Goal: Transaction & Acquisition: Obtain resource

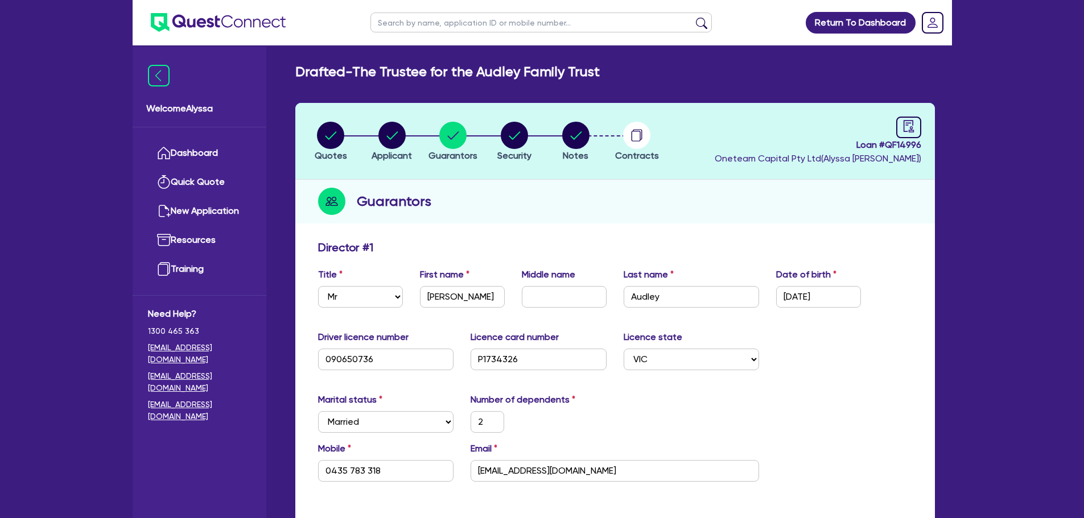
select select "MR"
select select "VIC"
select select "MARRIED"
select select "PROPERTY"
select select "MORTGAGE"
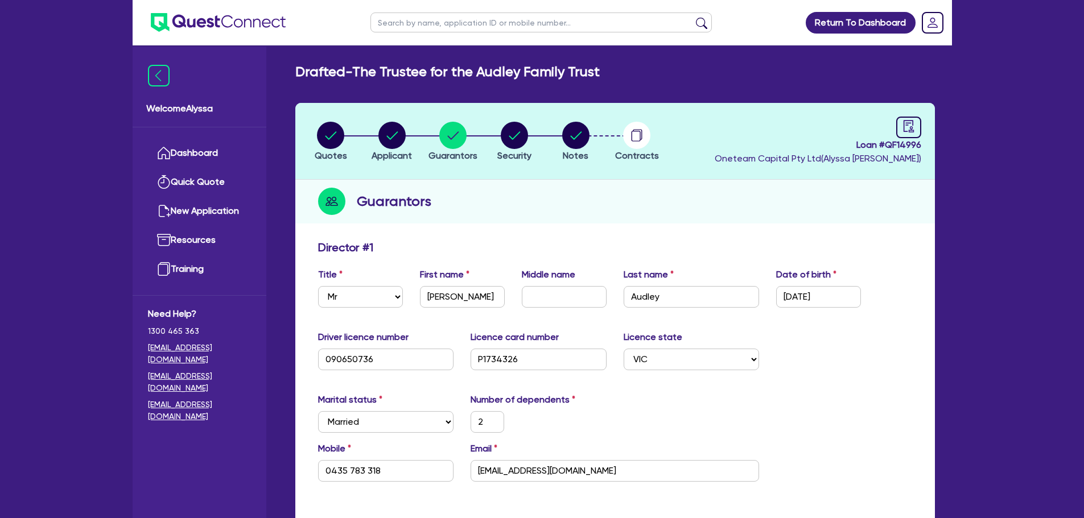
click at [456, 24] on input "text" at bounding box center [540, 23] width 341 height 20
type input "thi"
click button "submit" at bounding box center [701, 25] width 18 height 16
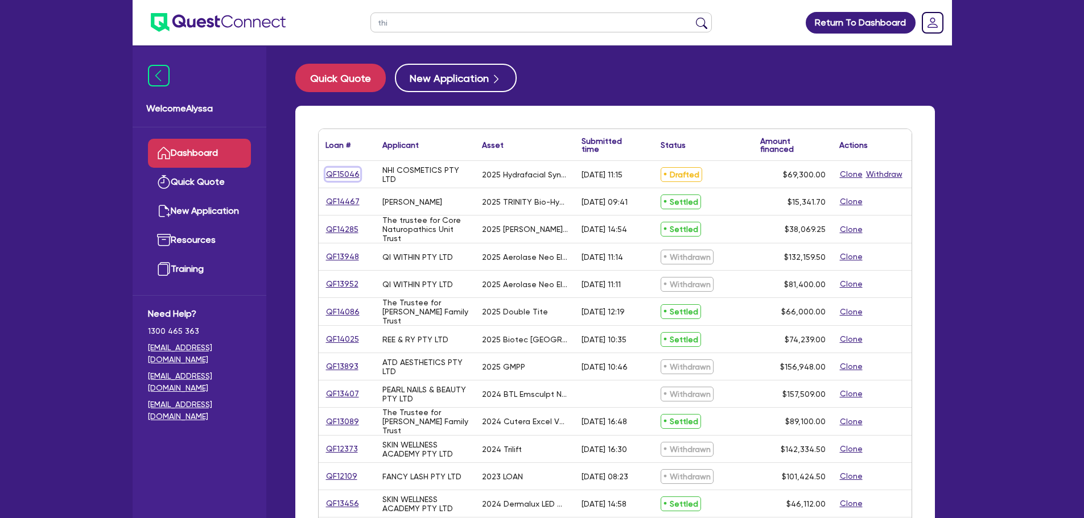
click at [345, 180] on link "QF15046" at bounding box center [342, 174] width 35 height 13
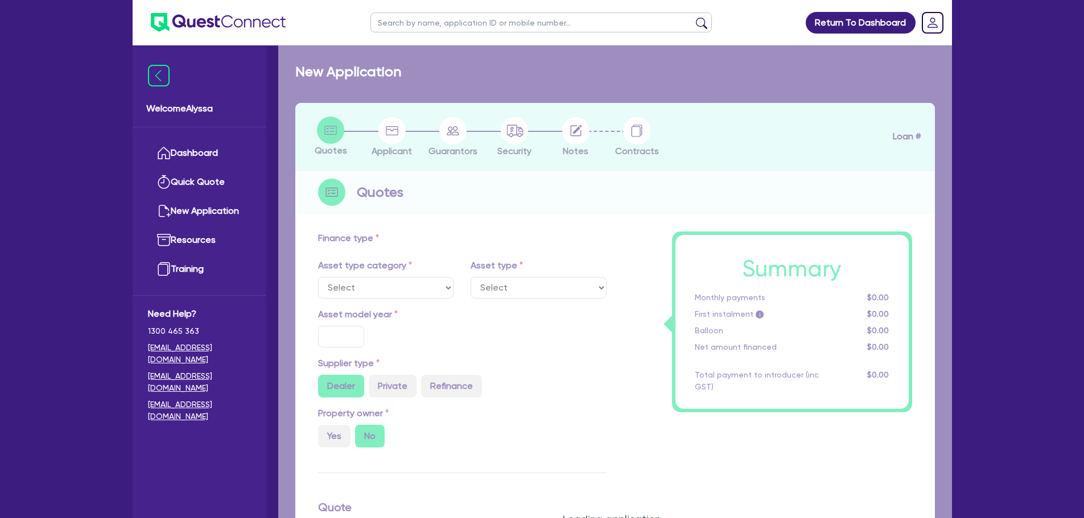
select select "TERTIARY_ASSETS"
type input "2025"
type input "69,300"
type input "4"
type input "2,772"
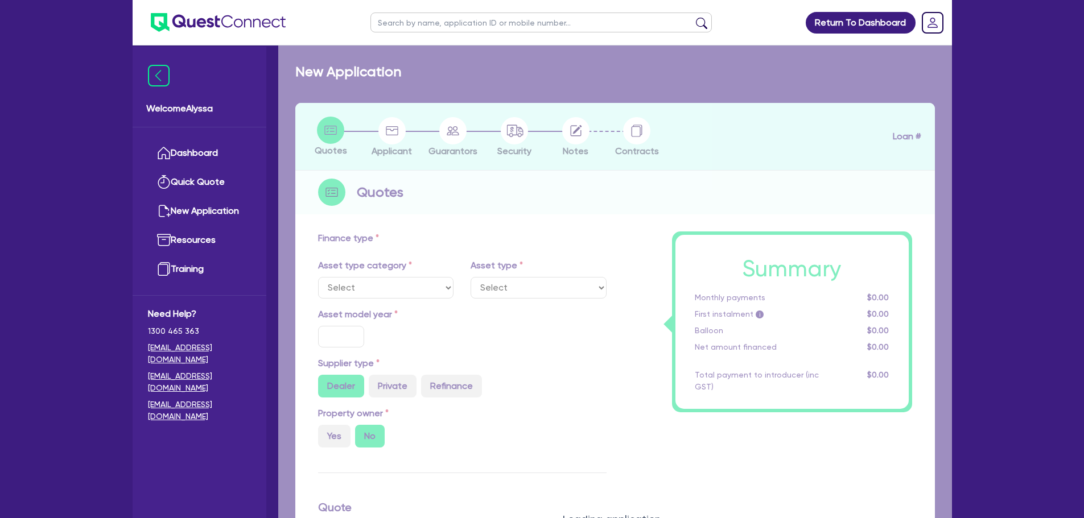
type input "10.5"
type input "350"
select select "BEAUTY_EQUIPMENT"
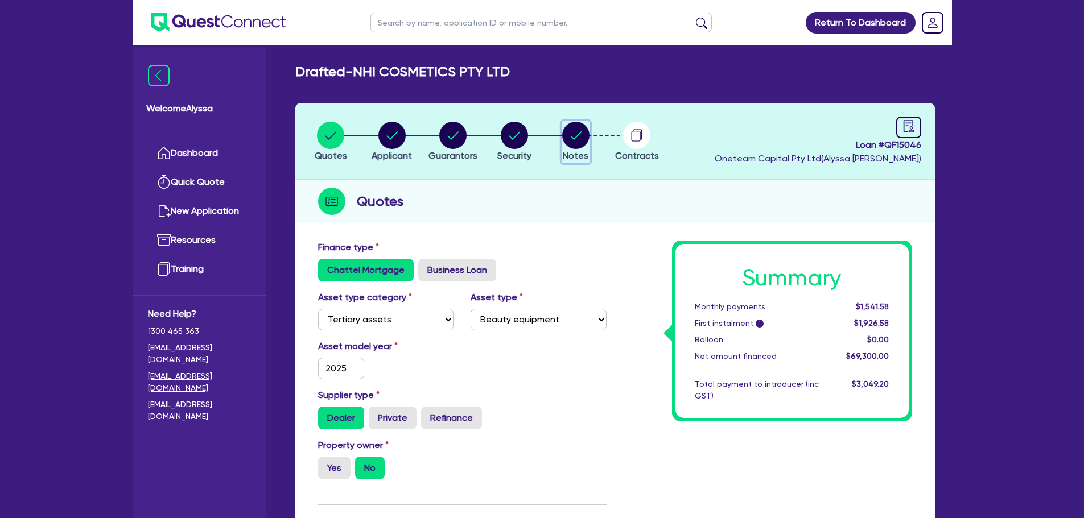
click at [568, 137] on circle "button" at bounding box center [575, 135] width 27 height 27
select select "Other"
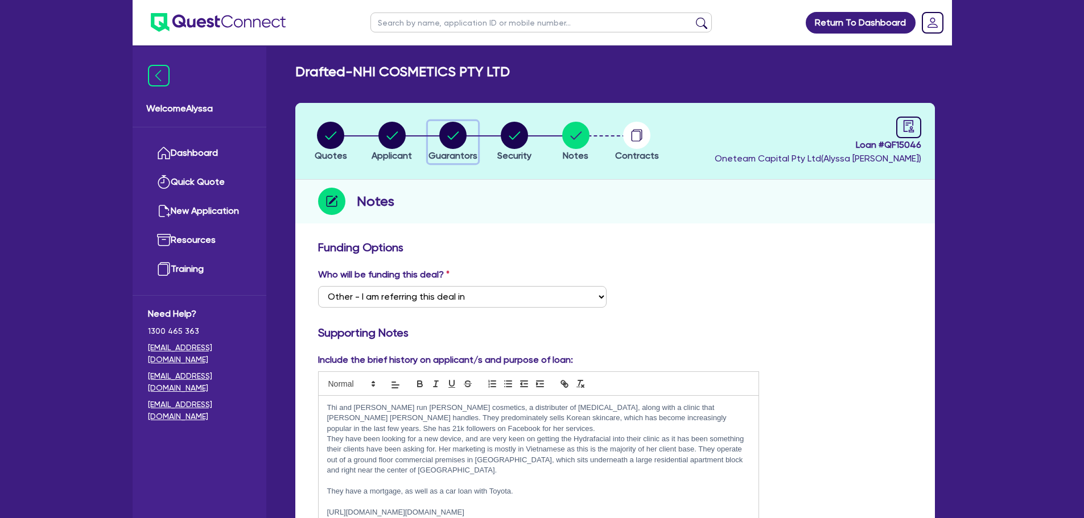
click at [464, 142] on circle "button" at bounding box center [452, 135] width 27 height 27
select select "MR"
select select "NSW"
select select "MARRIED"
select select "MRS"
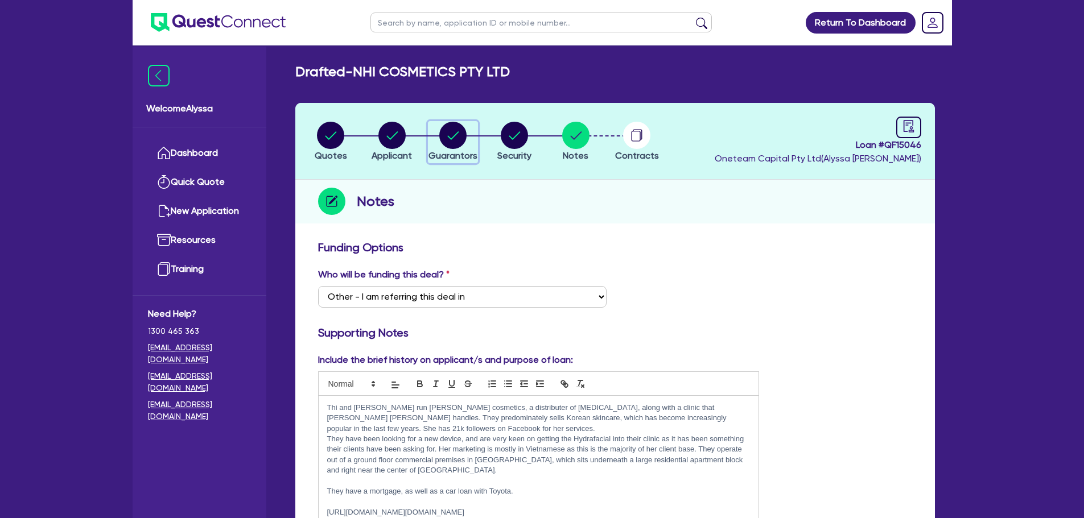
select select "NSW"
select select "MARRIED"
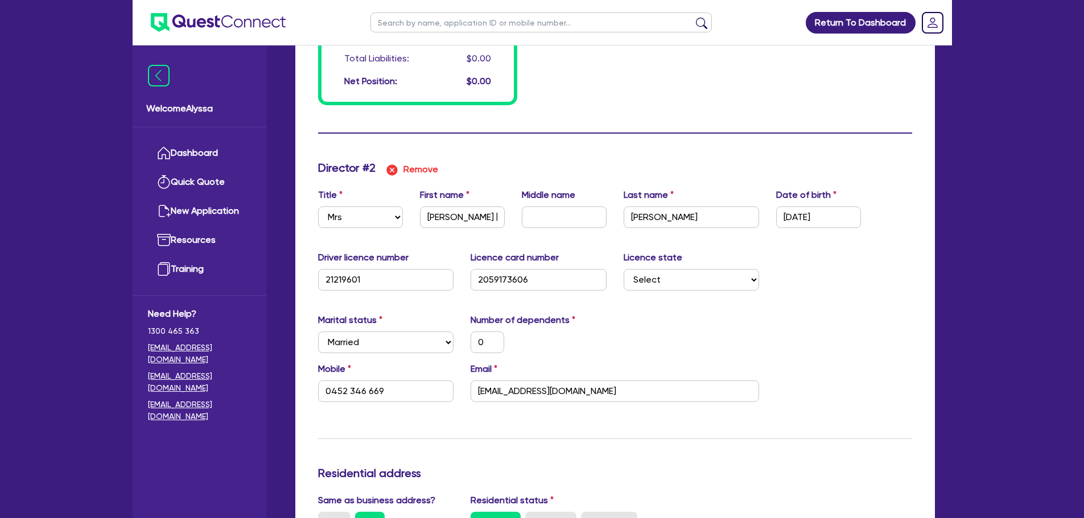
scroll to position [976, 0]
drag, startPoint x: 671, startPoint y: 221, endPoint x: 583, endPoint y: 213, distance: 87.9
drag, startPoint x: 583, startPoint y: 213, endPoint x: 751, endPoint y: 212, distance: 167.8
click at [751, 212] on input "Nguyen" at bounding box center [692, 218] width 136 height 22
drag, startPoint x: 739, startPoint y: 213, endPoint x: 599, endPoint y: 212, distance: 140.0
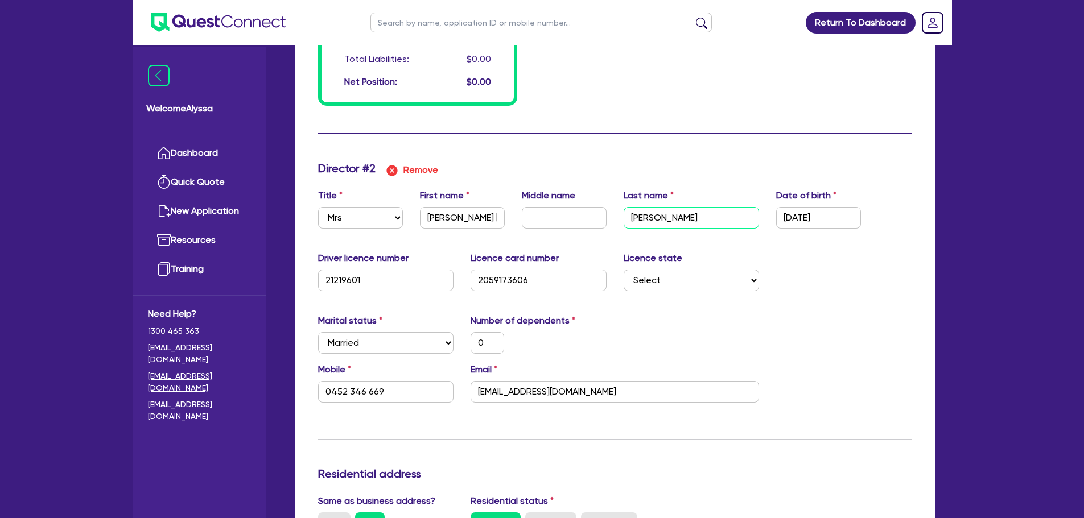
click at [599, 212] on div "Title Select Mr Mrs Ms Miss Dr First name Thi Yen Nhi Middle name Last name Ngu…" at bounding box center [615, 213] width 611 height 49
type input "0"
type input "0415929889"
type input "L"
type input "0"
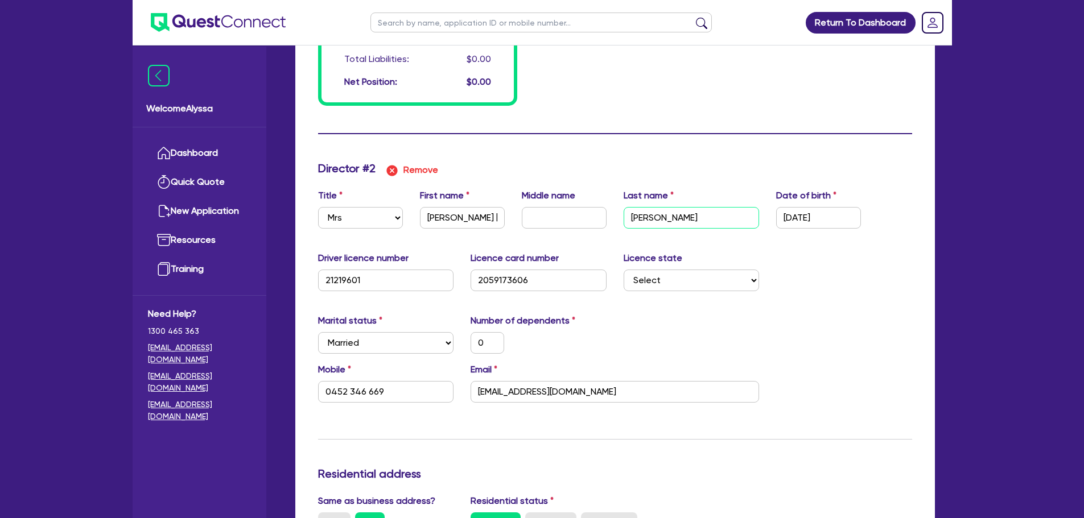
type input "0452 346 669"
type input "0"
type input "0415929889"
type input "Lu"
type input "0"
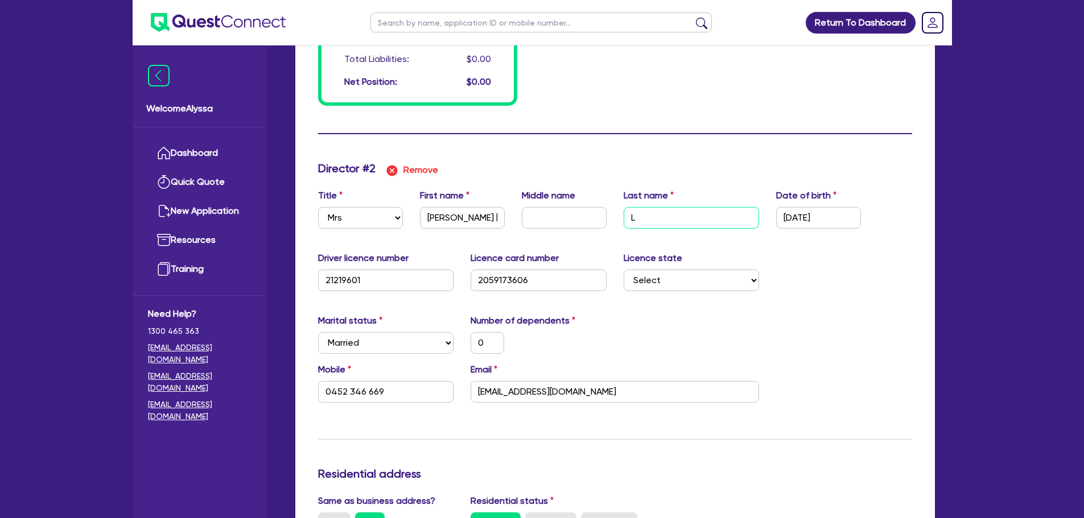
type input "0452 346 669"
type input "0"
type input "0415929889"
type input "Luo"
type input "0"
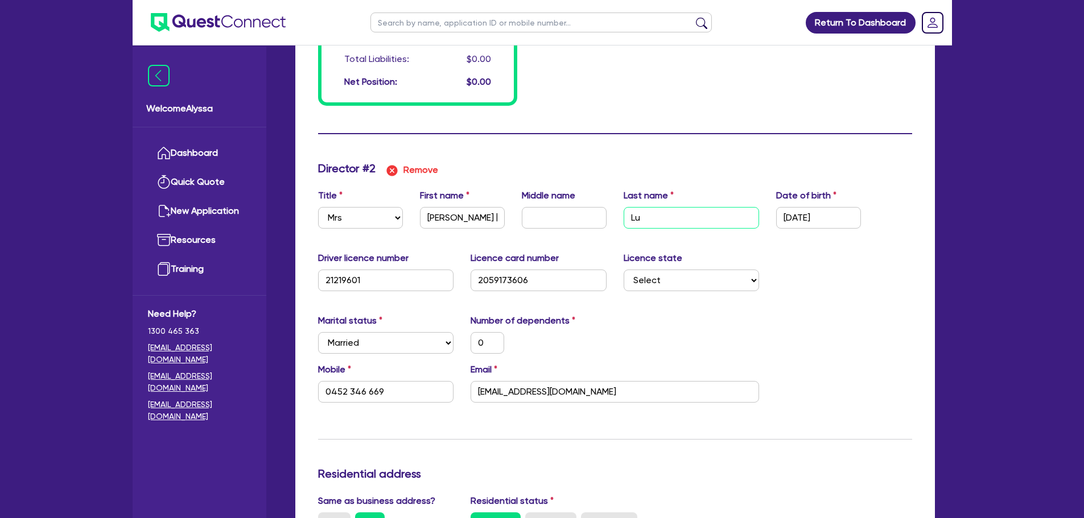
type input "0452 346 669"
type input "0"
type input "0415929889"
type input "Luon"
type input "0"
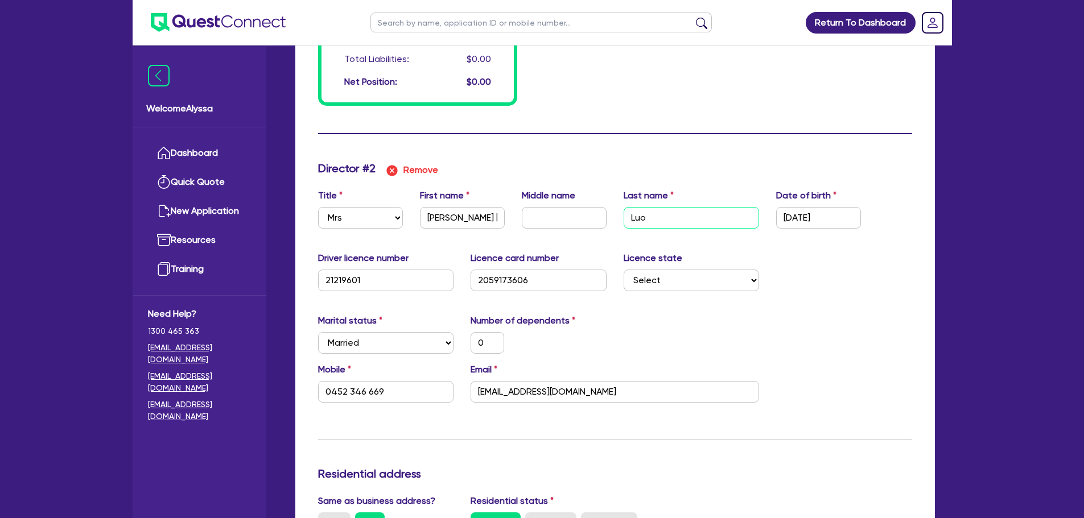
type input "0452 346 669"
type input "0"
type input "0415929889"
type input "Luong"
type input "0"
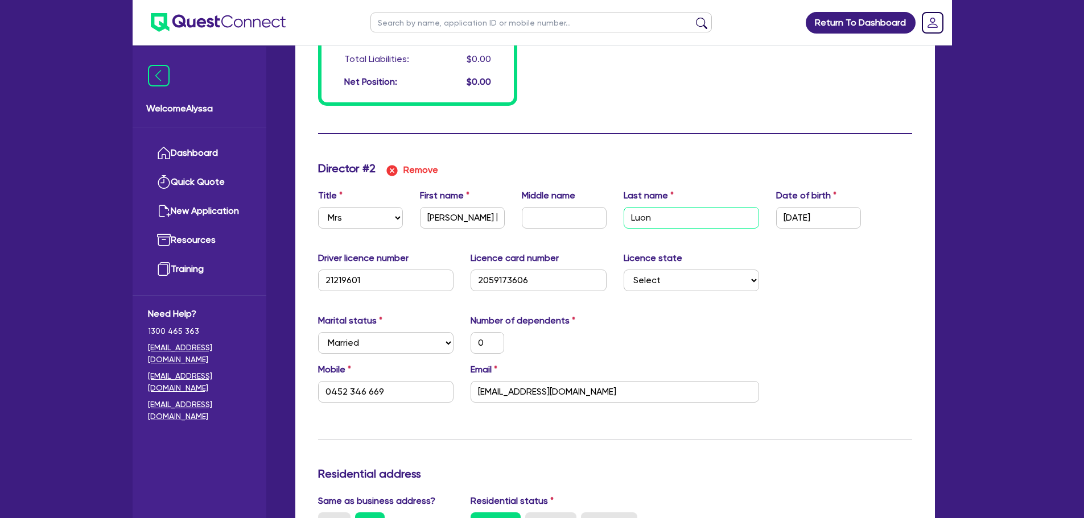
type input "0452 346 669"
type input "Luong"
click at [794, 82] on div "Total Assets: $0.00 Total Liabilities: $0.00 Net Position: $0.00" at bounding box center [615, 59] width 611 height 93
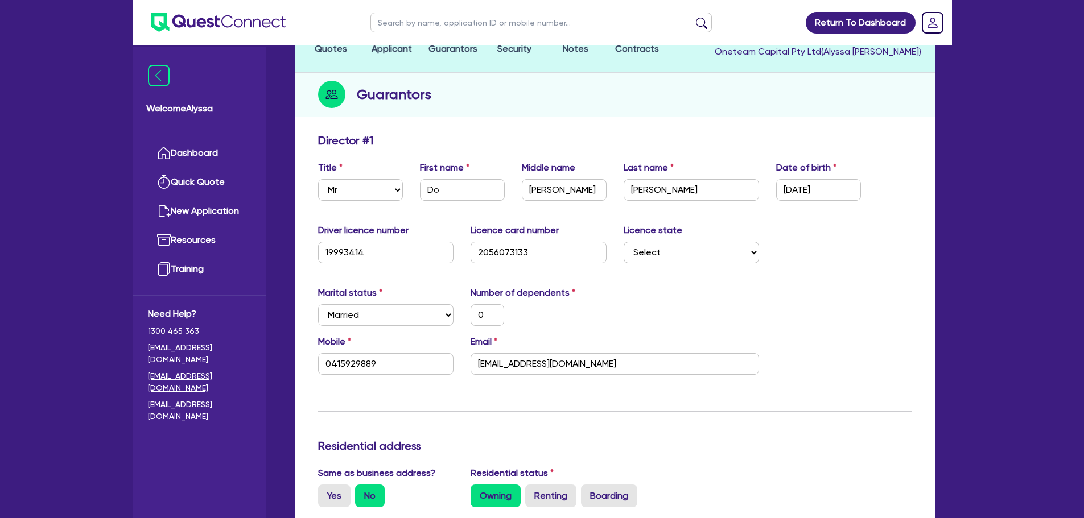
scroll to position [0, 0]
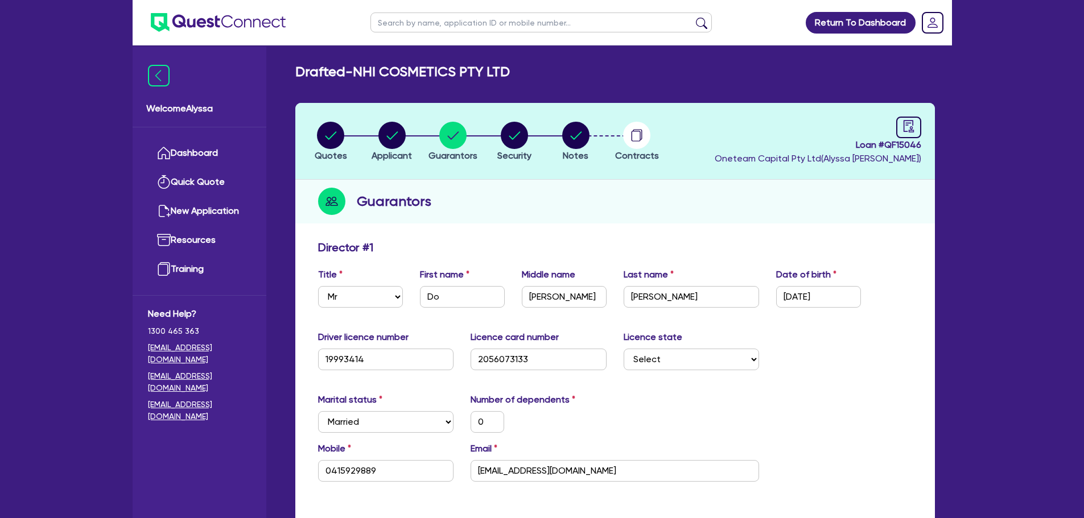
type input "0"
type input "0415 929 889"
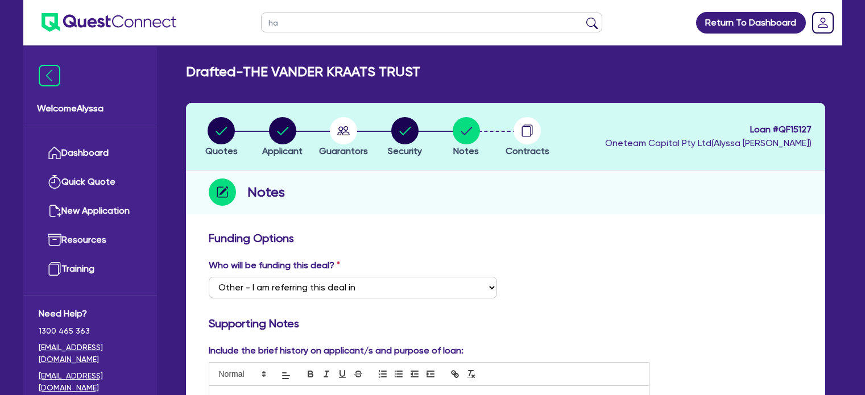
select select "Other"
type input "havana"
click button "submit" at bounding box center [592, 25] width 18 height 16
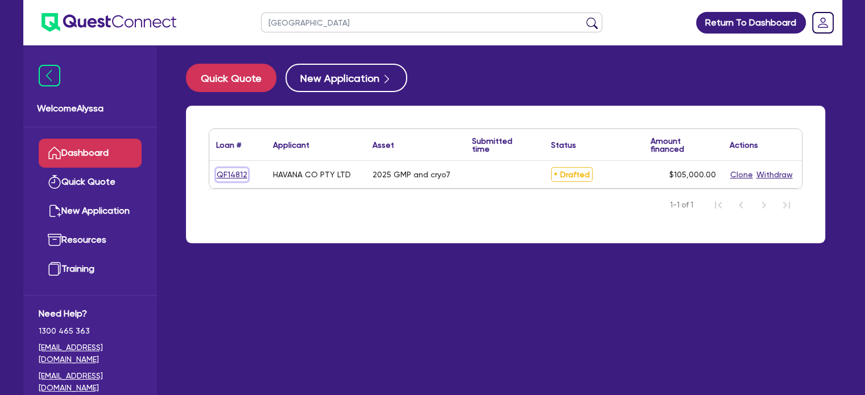
click at [228, 174] on link "QF14812" at bounding box center [232, 174] width 32 height 13
select select "TERTIARY_ASSETS"
select select "BEAUTY_EQUIPMENT"
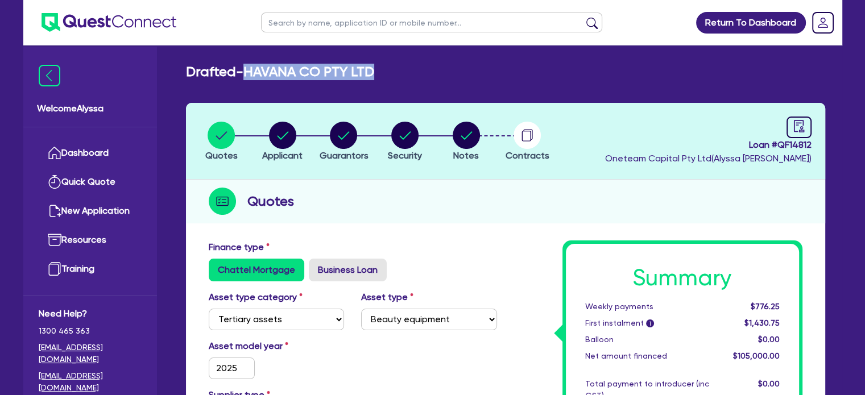
drag, startPoint x: 389, startPoint y: 75, endPoint x: 248, endPoint y: 74, distance: 141.1
click at [248, 74] on div "Drafted - HAVANA CO PTY LTD" at bounding box center [506, 72] width 657 height 16
copy h2 "HAVANA CO PTY LTD"
click at [284, 137] on circle "button" at bounding box center [282, 135] width 27 height 27
select select "COMPANY"
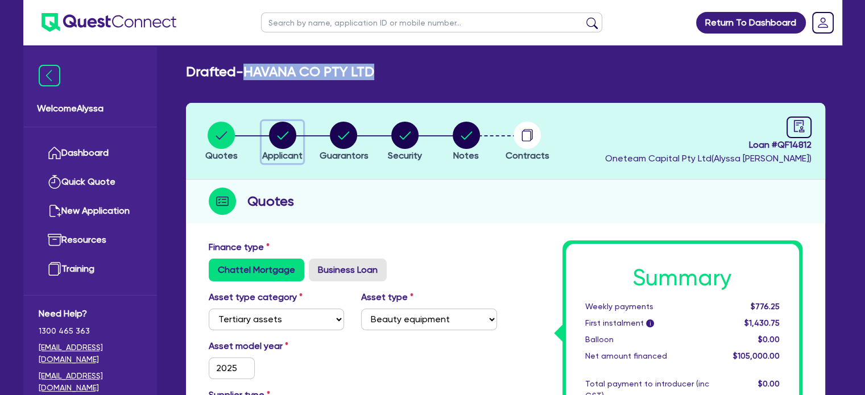
select select "HEALTH_BEAUTY"
select select "HAIR_BEAUTY_SALONS"
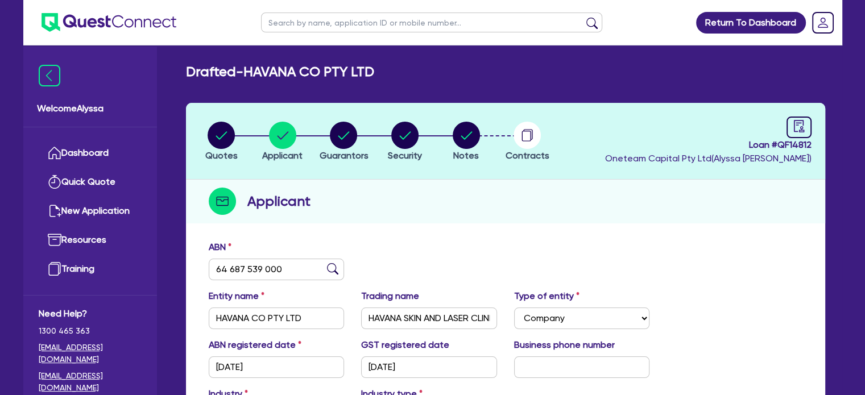
drag, startPoint x: 315, startPoint y: 257, endPoint x: 220, endPoint y: 269, distance: 95.8
click at [220, 269] on div "ABN 64 687 539 000" at bounding box center [276, 261] width 153 height 40
drag, startPoint x: 288, startPoint y: 266, endPoint x: 168, endPoint y: 269, distance: 119.5
click at [169, 269] on div "Drafted - HAVANA CO PTY LTD Quotes Applicant Guarantors Security Notes Contract…" at bounding box center [506, 306] width 674 height 484
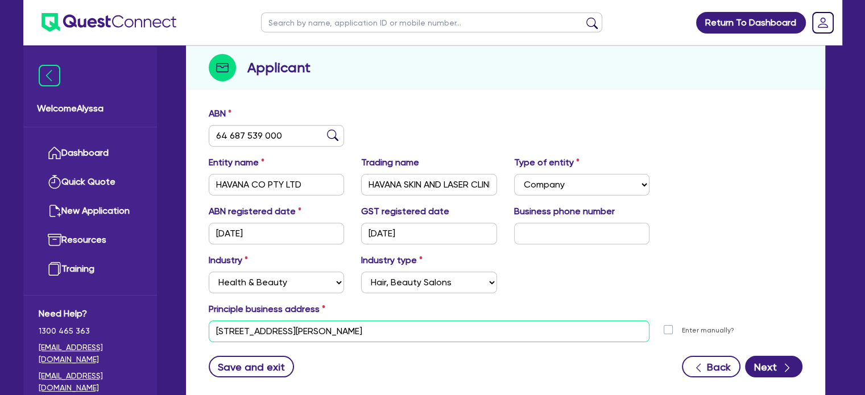
drag, startPoint x: 395, startPoint y: 325, endPoint x: 178, endPoint y: 307, distance: 218.1
click at [178, 307] on div "Quotes Applicant Guarantors Security Notes Contracts Loan # QF14812 Oneteam Cap…" at bounding box center [506, 191] width 657 height 445
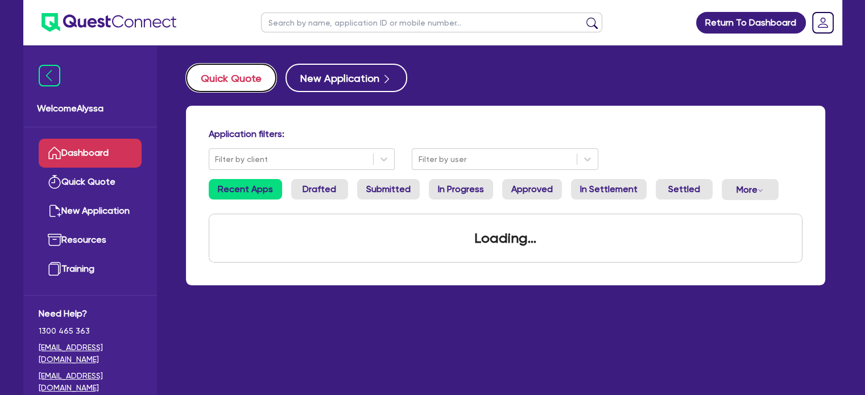
click at [234, 77] on button "Quick Quote" at bounding box center [231, 78] width 90 height 28
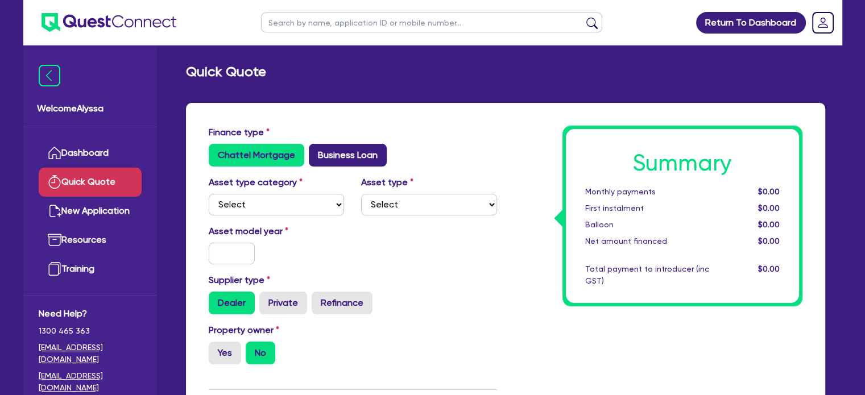
click at [325, 152] on label "Business Loan" at bounding box center [348, 155] width 78 height 23
click at [316, 151] on input "Business Loan" at bounding box center [312, 147] width 7 height 7
radio input "true"
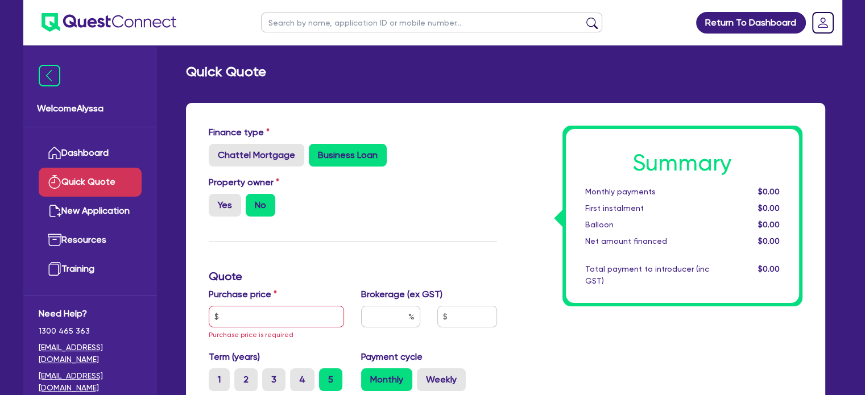
scroll to position [77, 0]
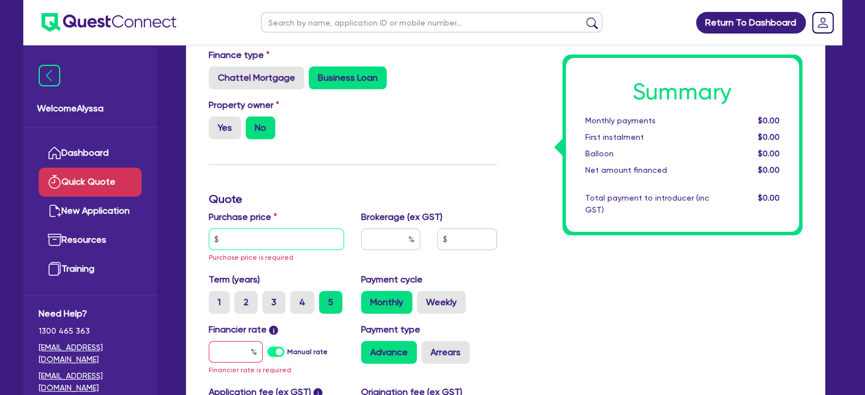
click at [232, 238] on input "text" at bounding box center [277, 240] width 136 height 22
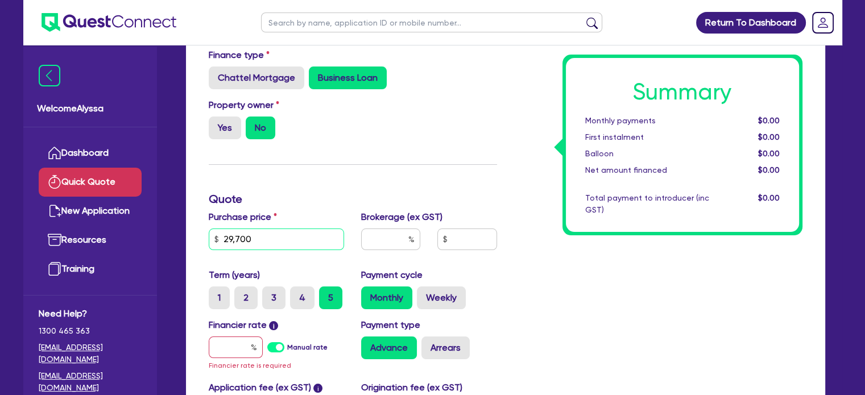
drag, startPoint x: 263, startPoint y: 229, endPoint x: 184, endPoint y: 225, distance: 79.2
click at [184, 225] on div "Finance type Chattel Mortgage Business Loan Asset type category Select Cars and…" at bounding box center [506, 289] width 657 height 526
type input "100,000"
click at [241, 350] on input "text" at bounding box center [236, 348] width 54 height 22
click at [230, 241] on input "100,000" at bounding box center [277, 240] width 136 height 22
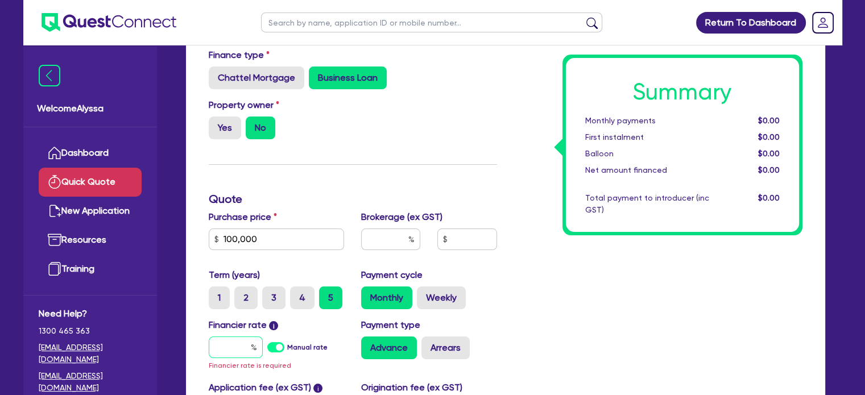
click at [234, 344] on input "text" at bounding box center [236, 348] width 54 height 22
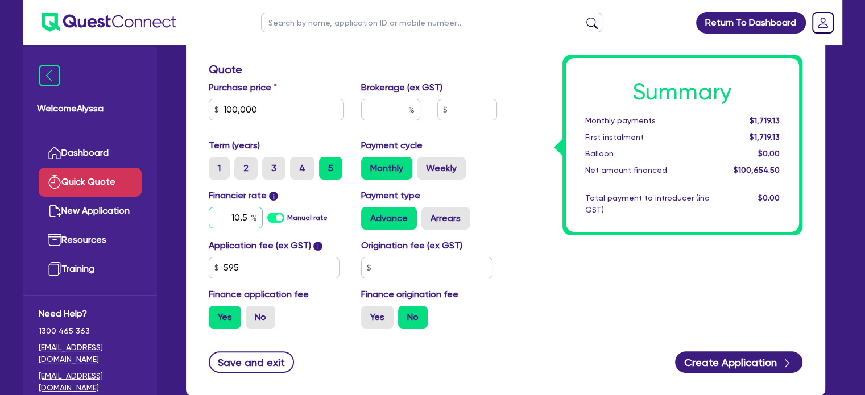
scroll to position [222, 0]
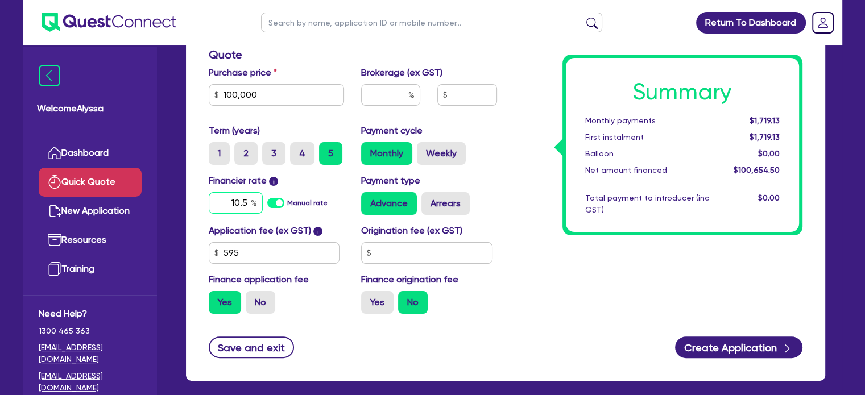
type input "10.5"
click at [498, 284] on div "Finance origination fee Yes No" at bounding box center [429, 293] width 153 height 41
click at [255, 298] on label "No" at bounding box center [261, 302] width 30 height 23
click at [253, 298] on input "No" at bounding box center [249, 294] width 7 height 7
radio input "true"
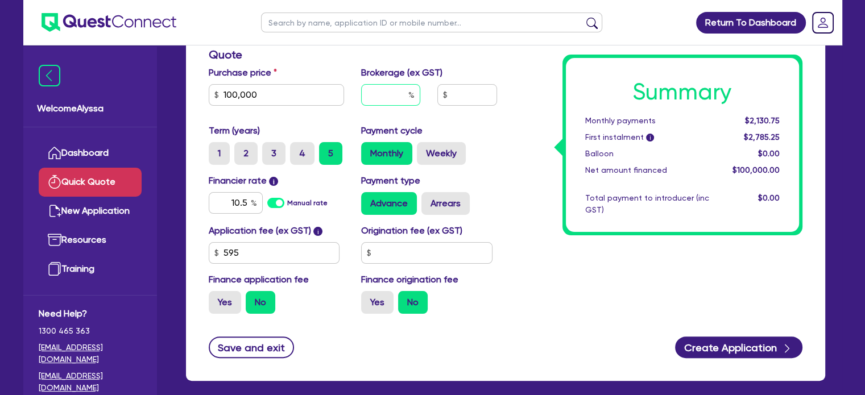
click at [379, 100] on input "text" at bounding box center [390, 95] width 59 height 22
type input "4"
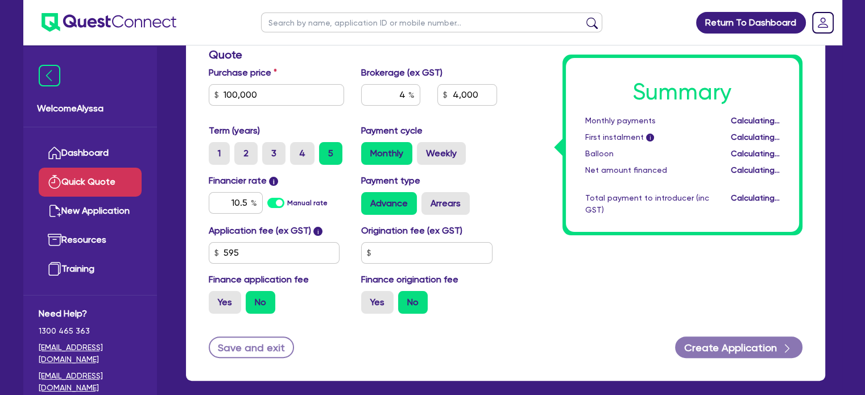
click at [549, 221] on div "Summary Monthly payments Calculating... First instalment i Calculating... Ballo…" at bounding box center [659, 113] width 306 height 419
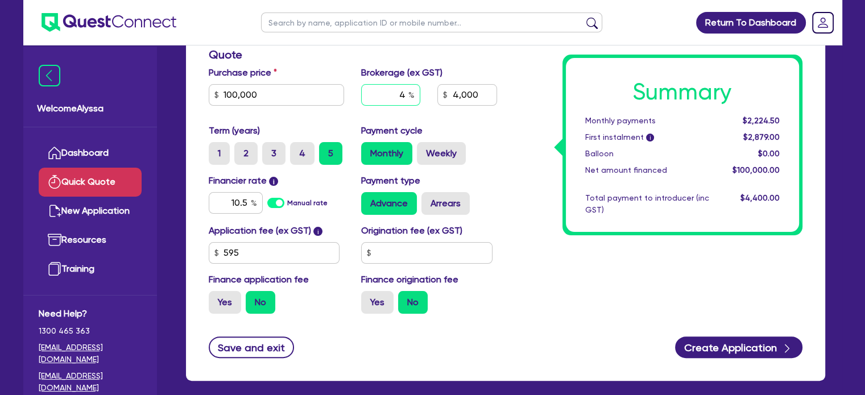
click at [412, 96] on div "4" at bounding box center [390, 95] width 59 height 22
click at [406, 95] on input "4" at bounding box center [390, 95] width 59 height 22
type input "4,000"
click at [272, 98] on input "100,000" at bounding box center [277, 95] width 136 height 22
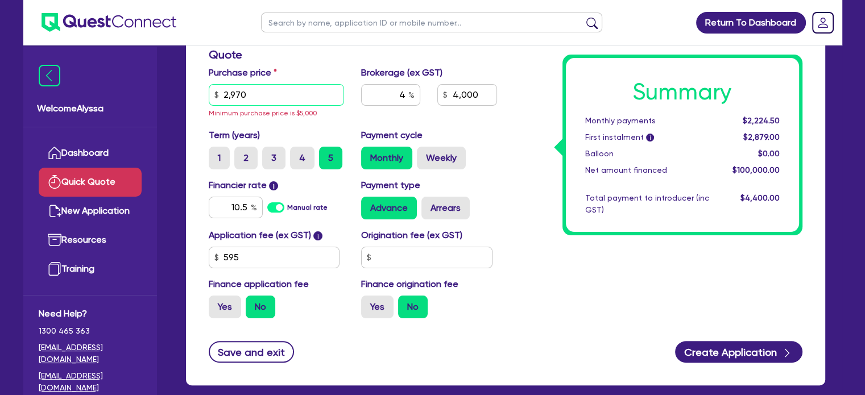
type input "29,700"
type input "1,188"
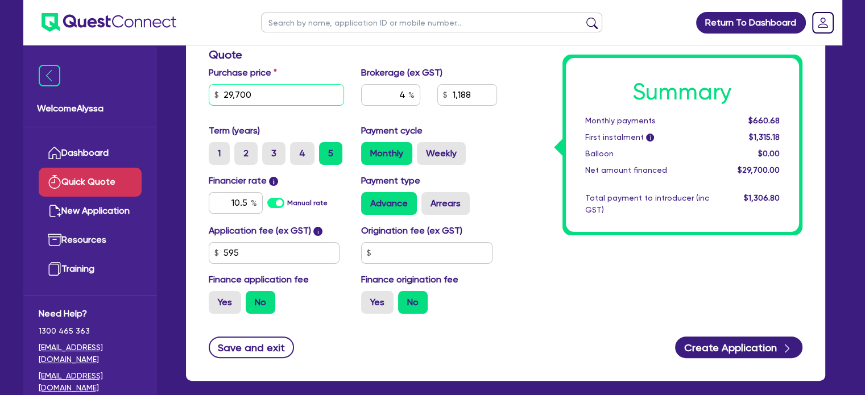
type input "29,700"
type input "1,188"
click at [537, 141] on div "Summary Monthly payments $660.68 First instalment i $1,315.18 Balloon $0.00 Net…" at bounding box center [659, 113] width 306 height 419
click at [414, 97] on div "4" at bounding box center [390, 95] width 59 height 22
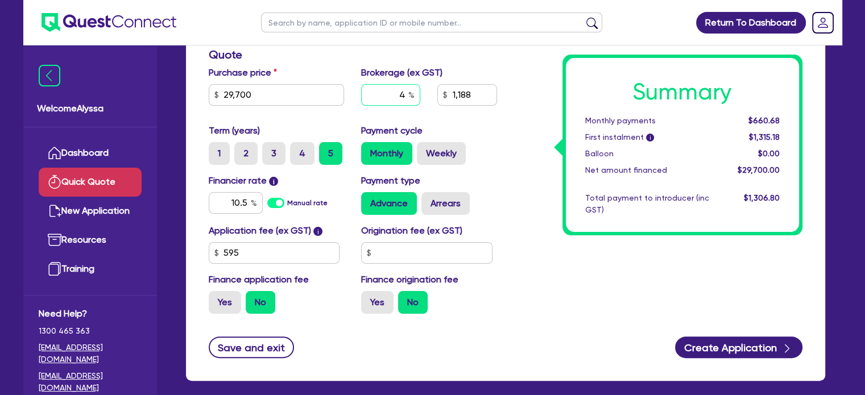
type input "5"
type input "1,485"
type input "5"
click at [516, 191] on div "Summary Monthly payments $667.64 First instalment i $1,322.14 Balloon $0.00 Net…" at bounding box center [659, 113] width 306 height 419
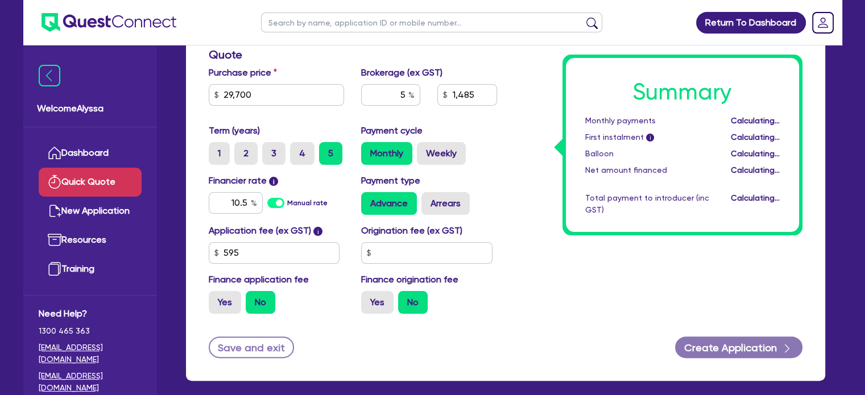
type input "1,485"
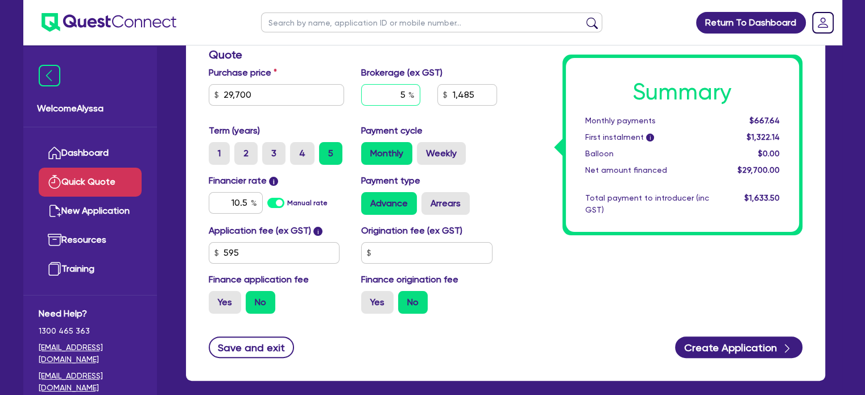
click at [405, 99] on input "5" at bounding box center [390, 95] width 59 height 22
type input "6"
type input "1,782"
click at [537, 184] on div "Summary Monthly payments $674.60 First instalment i $1,329.10 Balloon $0.00 Net…" at bounding box center [659, 113] width 306 height 419
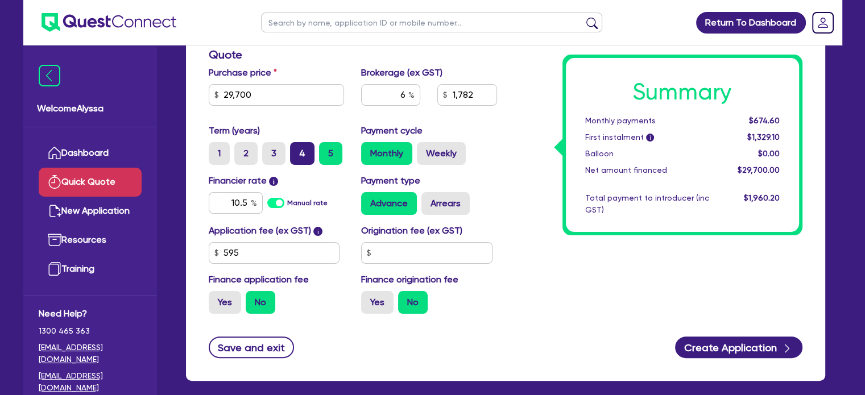
click at [306, 153] on label "4" at bounding box center [302, 153] width 24 height 23
click at [298, 150] on input "4" at bounding box center [293, 145] width 7 height 7
radio input "true"
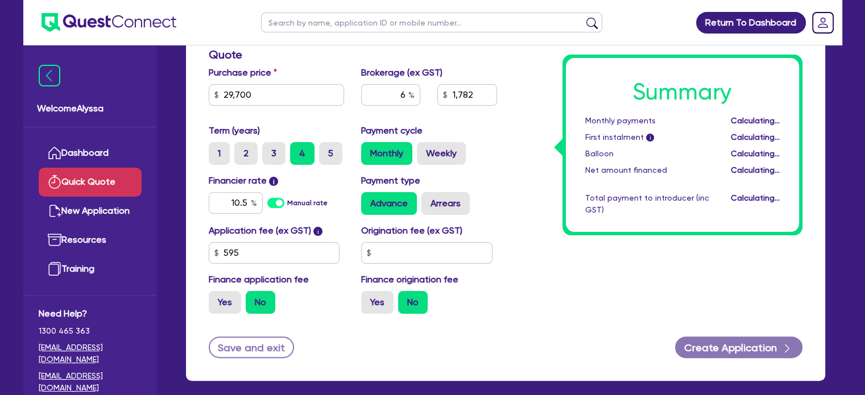
type input "1,782"
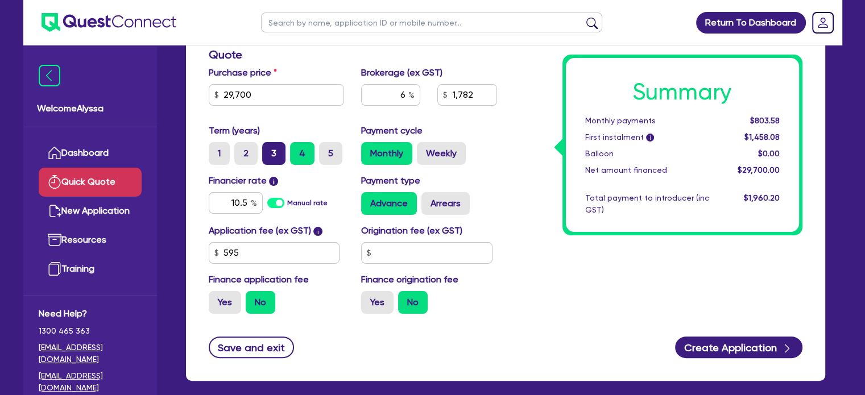
click at [272, 154] on label "3" at bounding box center [273, 153] width 23 height 23
click at [270, 150] on input "3" at bounding box center [265, 145] width 7 height 7
radio input "true"
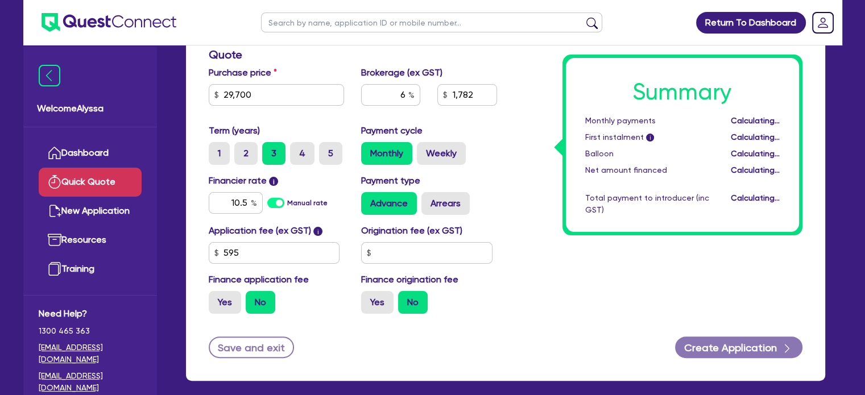
type input "1,782"
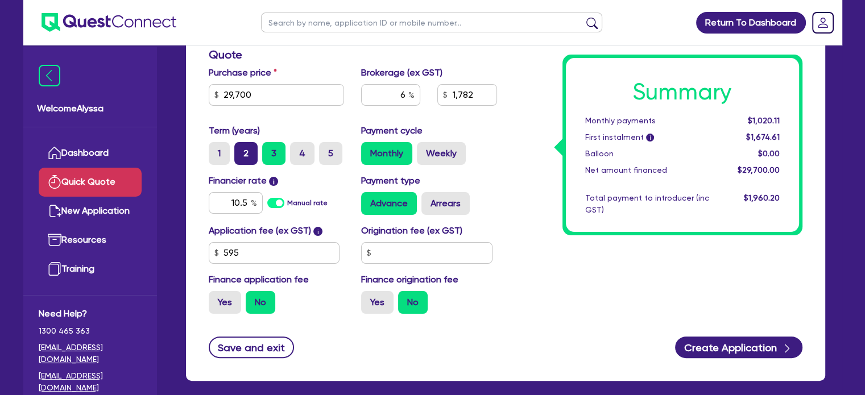
click at [248, 156] on label "2" at bounding box center [245, 153] width 23 height 23
click at [242, 150] on input "2" at bounding box center [237, 145] width 7 height 7
radio input "true"
type input "1,782"
